Goal: Book appointment/travel/reservation

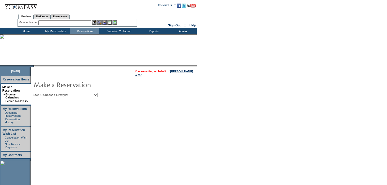
click at [97, 95] on select "Beach Leisure Metropolitan Mountain OIAL for Adventure OIAL for Couples OIAL fo…" at bounding box center [83, 95] width 29 height 4
select select "Beach"
click at [77, 93] on select "Beach Leisure Metropolitan Mountain OIAL for Adventure OIAL for Couples OIAL fo…" at bounding box center [83, 95] width 29 height 4
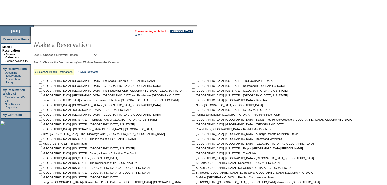
scroll to position [41, 0]
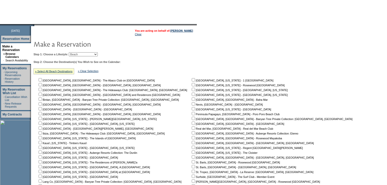
click at [192, 114] on input "checkbox" at bounding box center [193, 113] width 3 height 3
checkbox input "true"
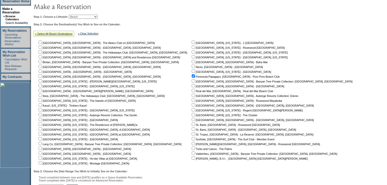
scroll to position [121, 0]
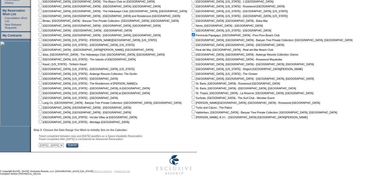
click at [64, 144] on select "September 30, 2025 - November 14, 2025 November 15, 2025 - December 29, 2025 De…" at bounding box center [51, 145] width 25 height 4
select select "12/30/2025|2/12/2026"
click at [41, 143] on select "September 30, 2025 - November 14, 2025 November 15, 2025 - December 29, 2025 De…" at bounding box center [51, 145] width 25 height 4
click at [78, 145] on input "Submit" at bounding box center [72, 145] width 12 height 5
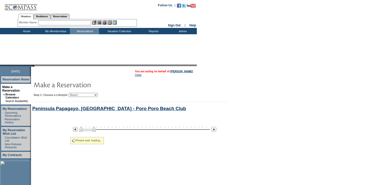
select select "Beach"
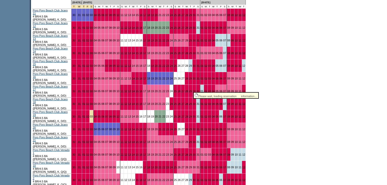
scroll to position [310, 0]
